Goal: Use online tool/utility: Utilize a website feature to perform a specific function

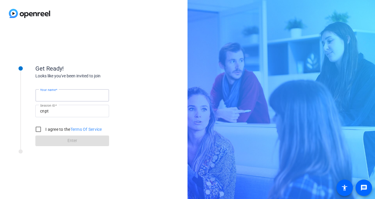
click at [73, 94] on input "Your name" at bounding box center [72, 95] width 64 height 7
type input "[PERSON_NAME]"
click at [39, 129] on input "I agree to the Terms Of Service" at bounding box center [38, 129] width 12 height 12
checkbox input "true"
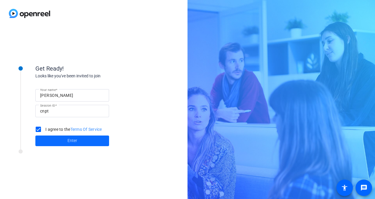
click at [88, 141] on span at bounding box center [72, 141] width 74 height 14
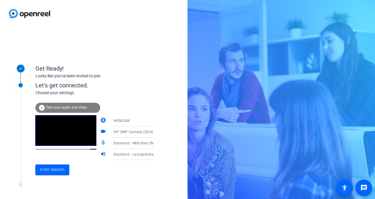
click at [67, 107] on span "Test your audio and video" at bounding box center [66, 107] width 41 height 4
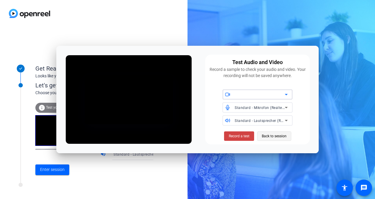
click at [276, 137] on span "Back to session" at bounding box center [274, 135] width 25 height 11
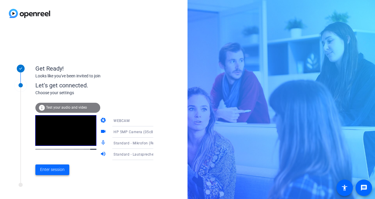
click at [52, 170] on span "Enter session" at bounding box center [52, 169] width 24 height 6
